Goal: Entertainment & Leisure: Consume media (video, audio)

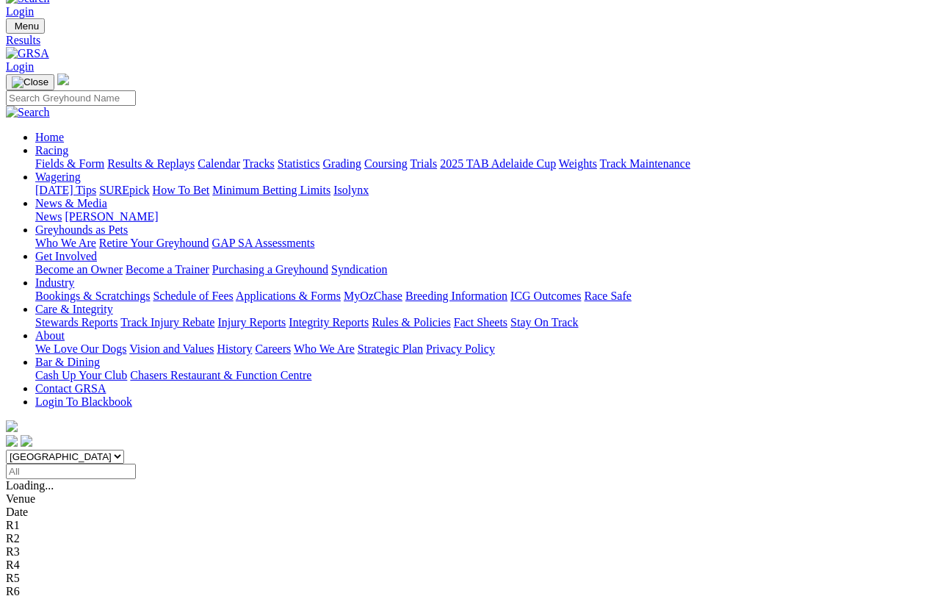
scroll to position [29, 0]
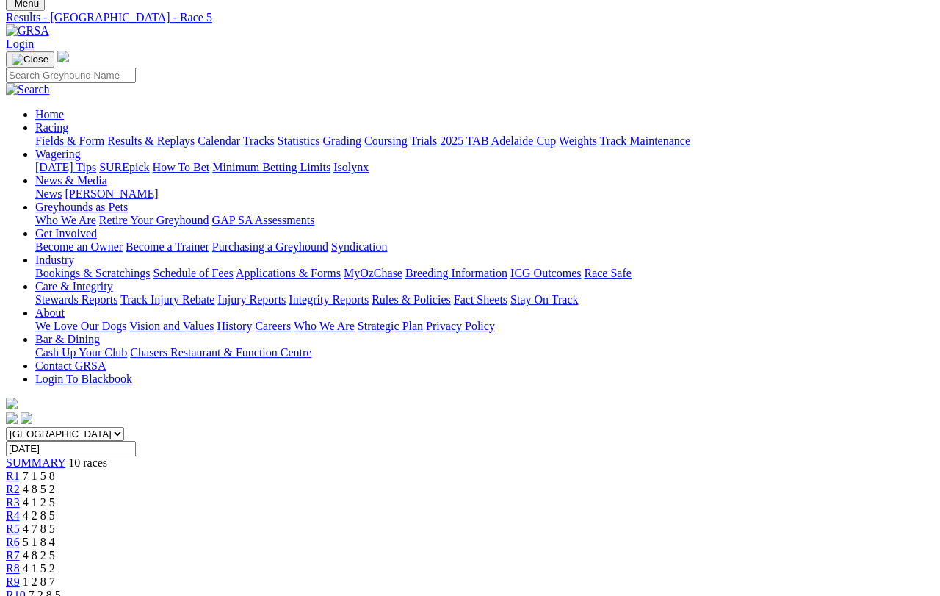
scroll to position [42, 0]
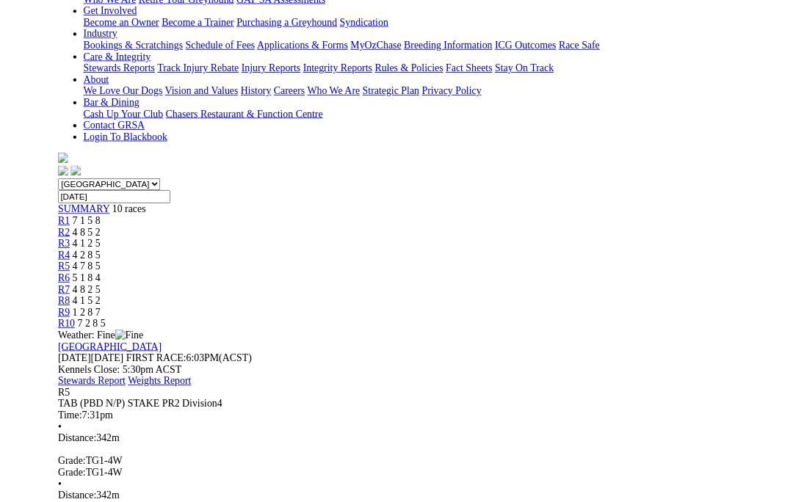
scroll to position [81, 0]
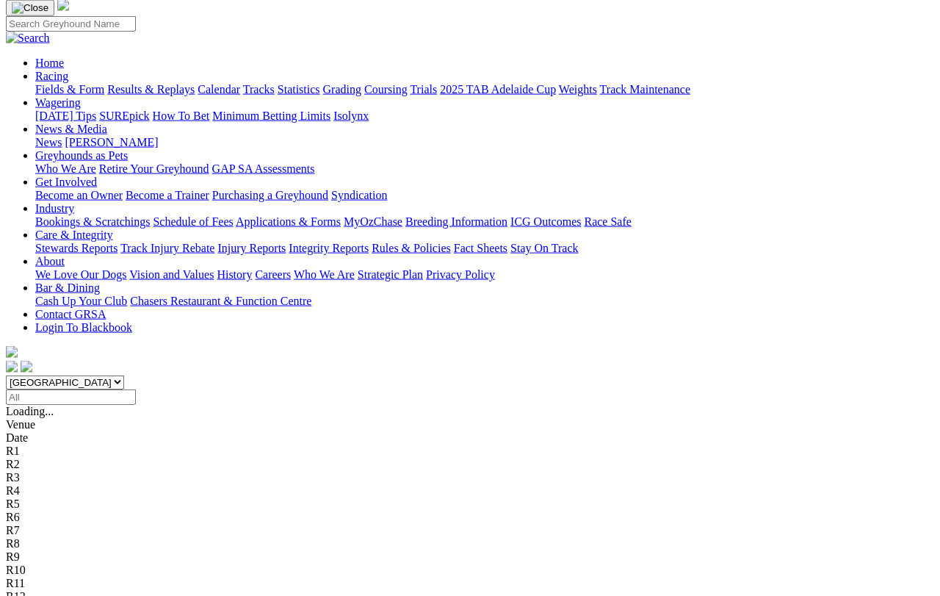
scroll to position [106, 0]
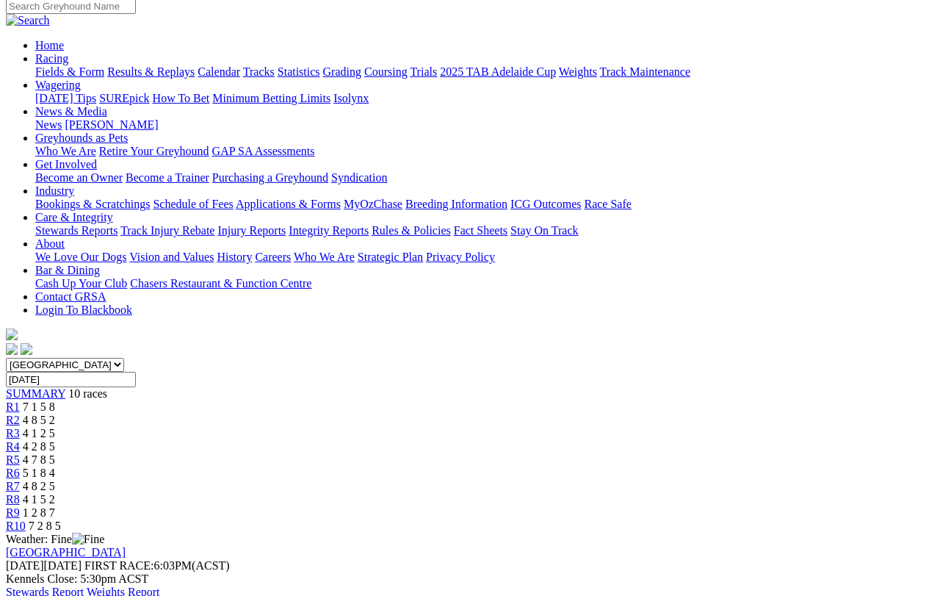
scroll to position [122, 0]
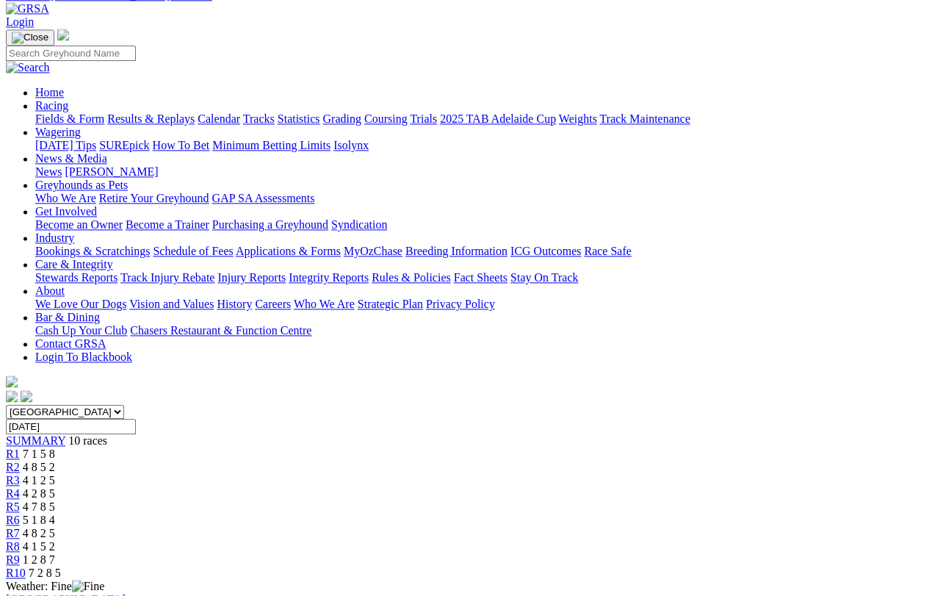
scroll to position [73, 0]
